Goal: Task Accomplishment & Management: Use online tool/utility

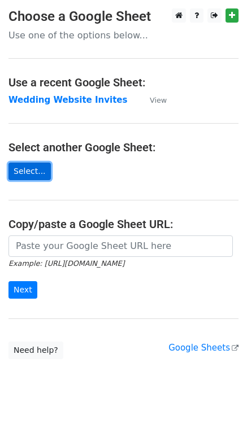
click at [28, 176] on link "Select..." at bounding box center [29, 172] width 42 height 18
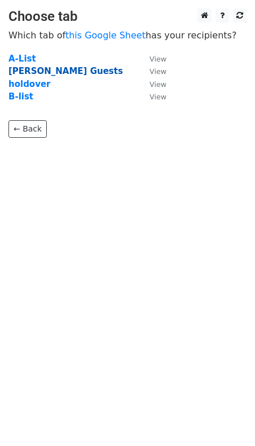
click at [51, 72] on strong "Hamilton's Guests" at bounding box center [65, 71] width 115 height 10
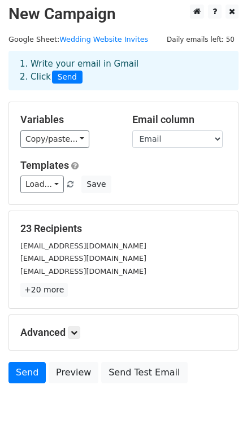
scroll to position [5, 0]
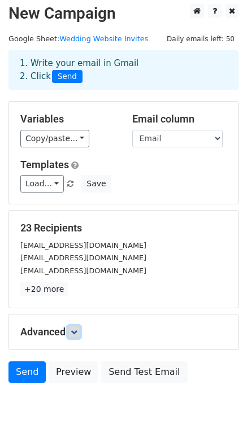
click at [73, 331] on icon at bounding box center [74, 332] width 7 height 7
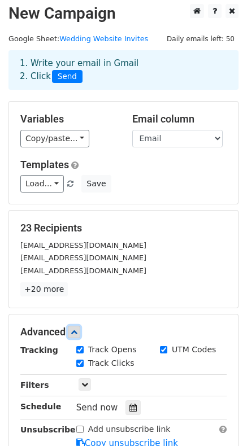
click at [74, 331] on icon at bounding box center [74, 332] width 7 height 7
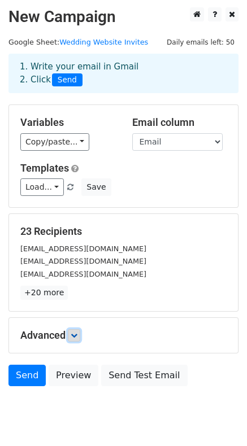
scroll to position [0, 0]
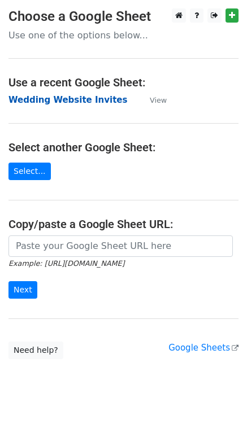
click at [30, 99] on strong "Wedding Website Invites" at bounding box center [67, 100] width 119 height 10
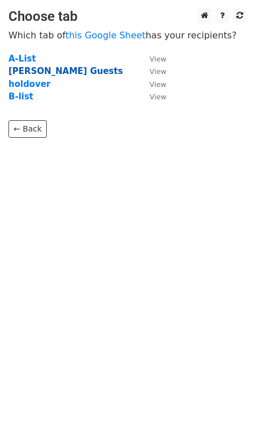
click at [50, 71] on strong "Hamilton's Guests" at bounding box center [65, 71] width 115 height 10
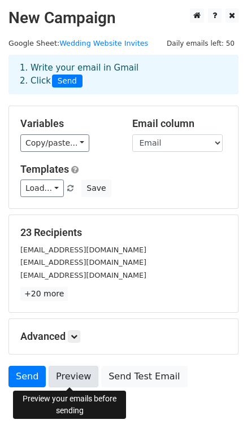
click at [76, 372] on link "Preview" at bounding box center [74, 376] width 50 height 21
click at [62, 373] on link "Preview" at bounding box center [74, 376] width 50 height 21
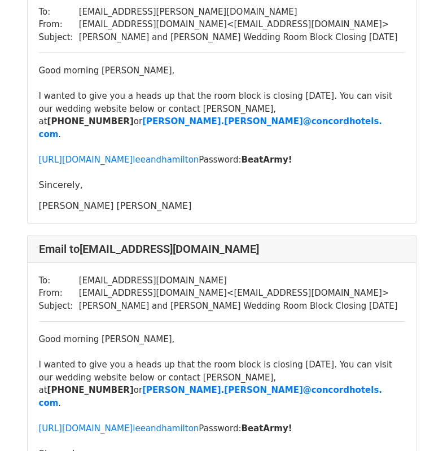
scroll to position [1380, 0]
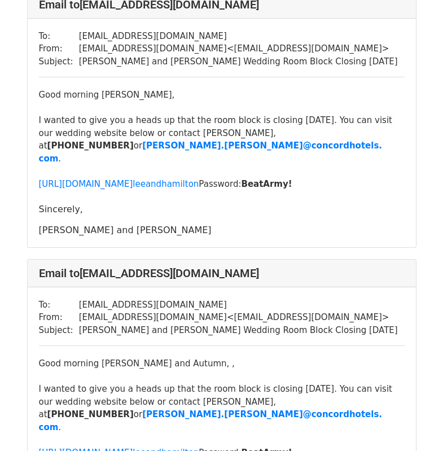
scroll to position [4174, 0]
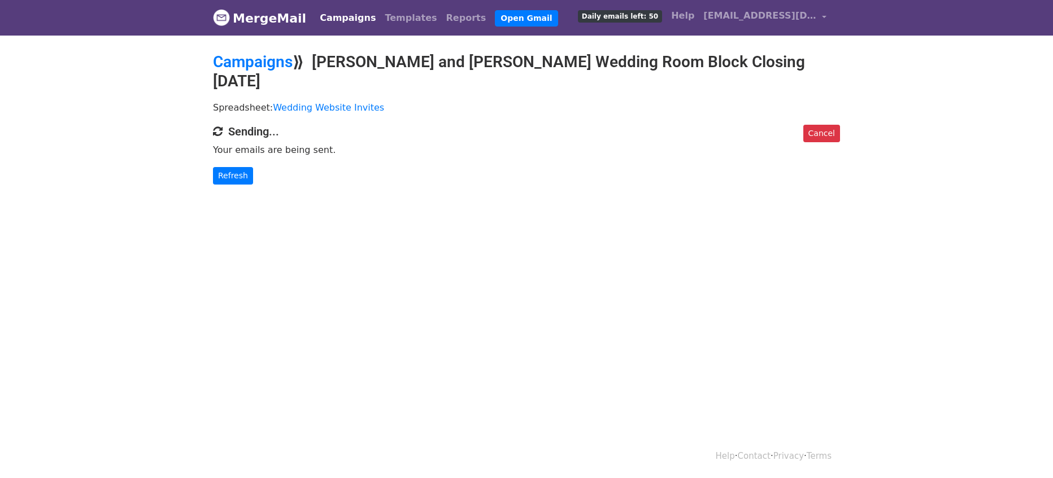
click at [235, 165] on body "MergeMail Campaigns Templates Reports Open Gmail Daily emails left: 50 Help jon…" at bounding box center [526, 115] width 1053 height 230
click at [236, 167] on link "Refresh" at bounding box center [233, 176] width 40 height 18
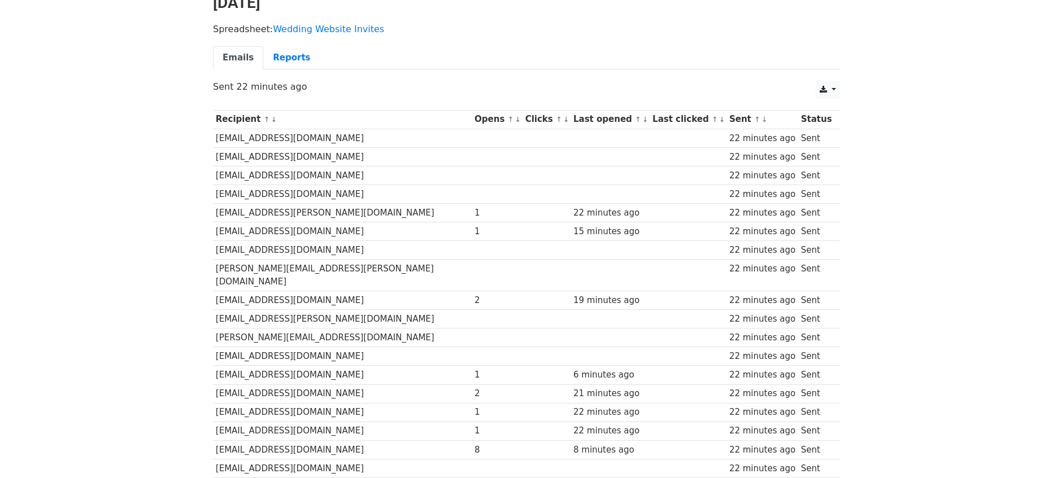
scroll to position [24, 0]
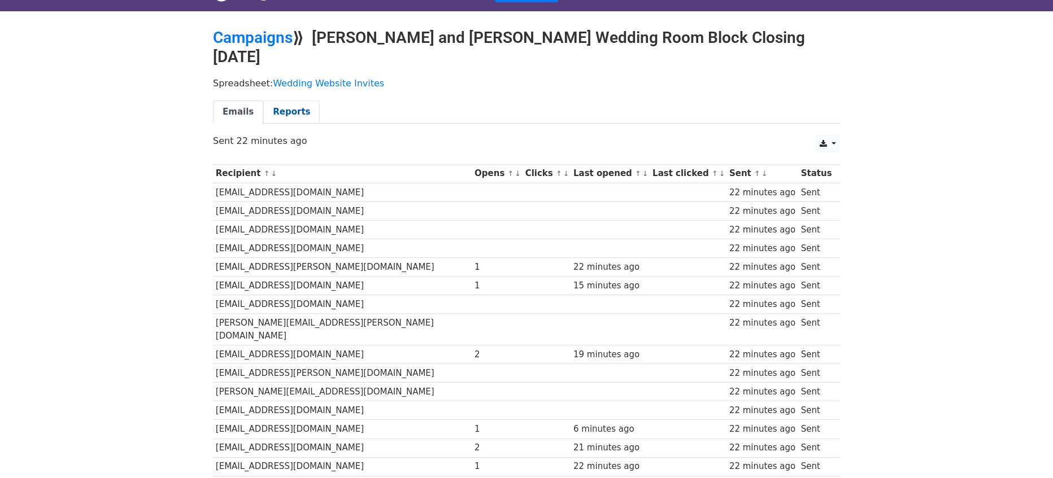
click at [290, 101] on link "Reports" at bounding box center [291, 112] width 56 height 23
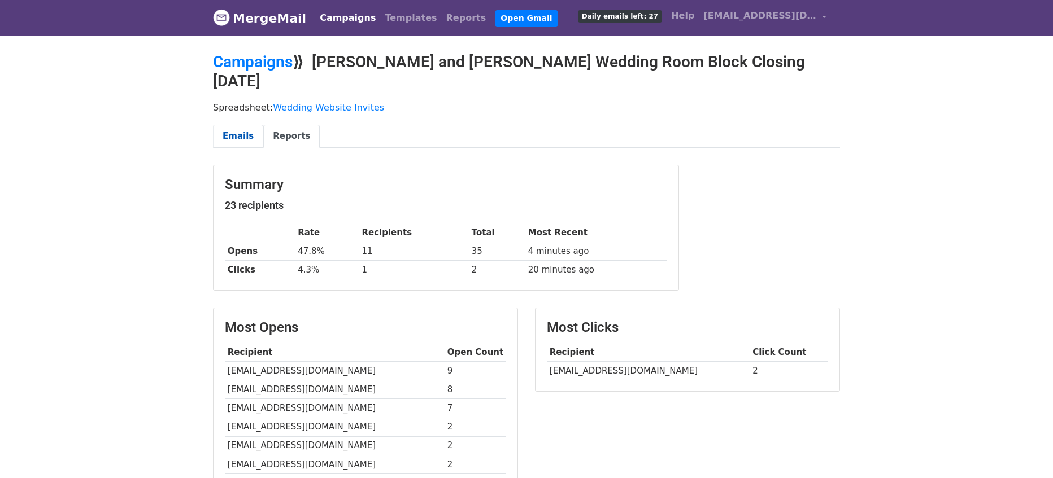
click at [248, 125] on link "Emails" at bounding box center [238, 136] width 50 height 23
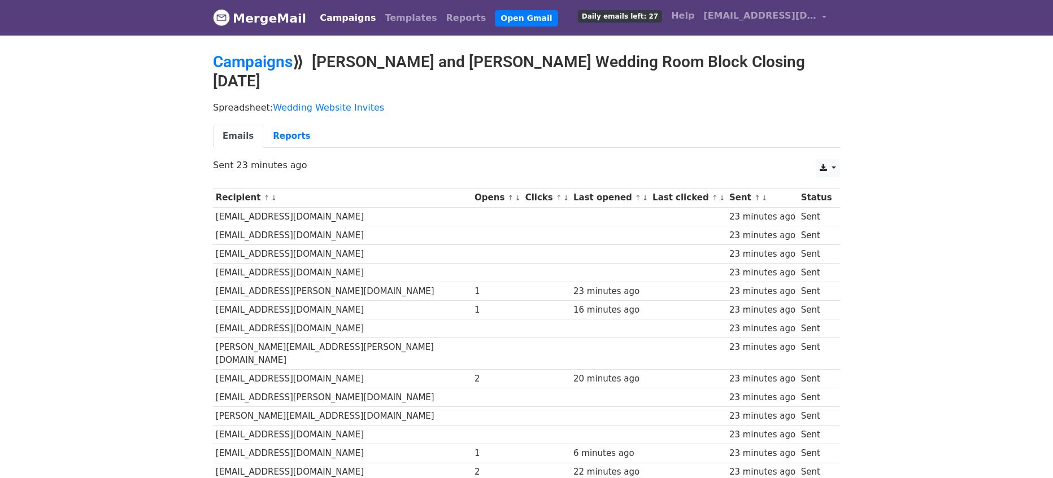
scroll to position [2, 0]
click at [275, 125] on link "Reports" at bounding box center [291, 136] width 56 height 23
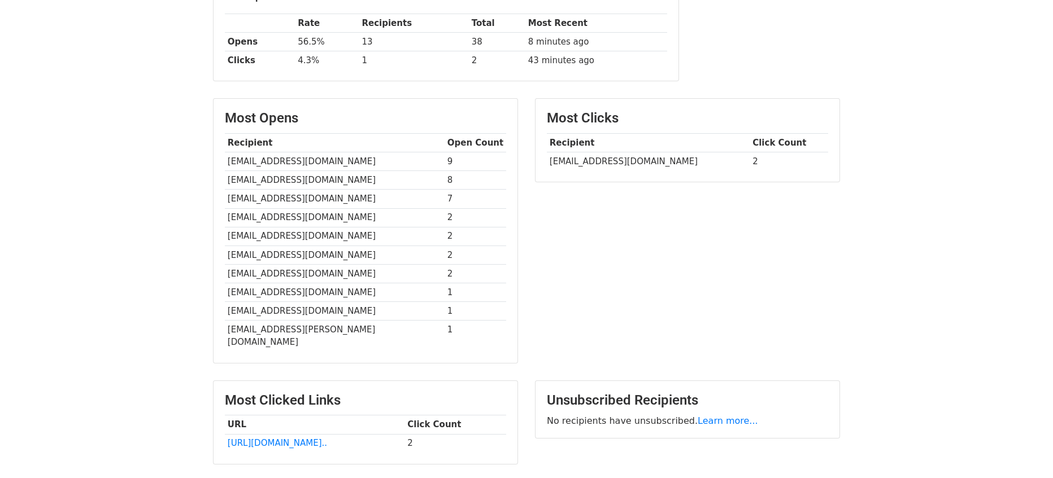
scroll to position [225, 0]
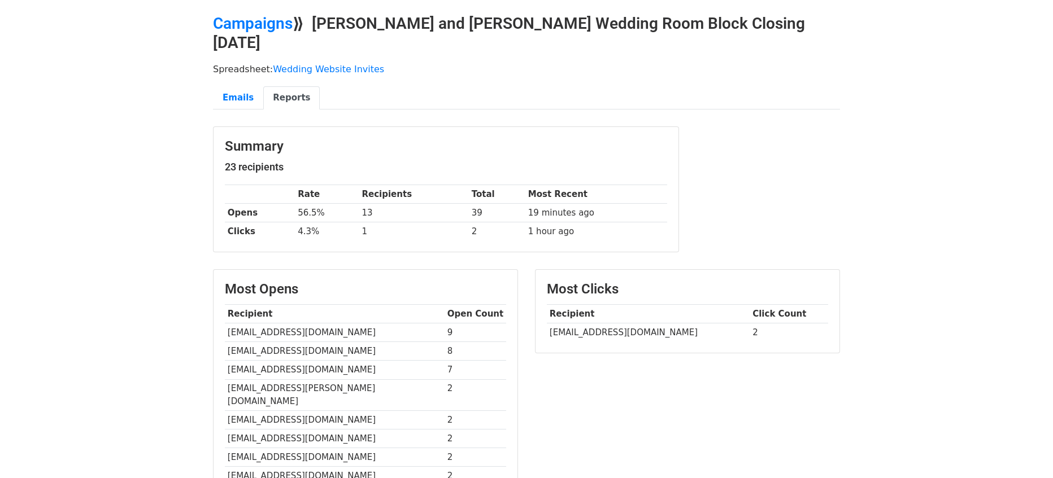
scroll to position [6, 0]
